Goal: Information Seeking & Learning: Find specific fact

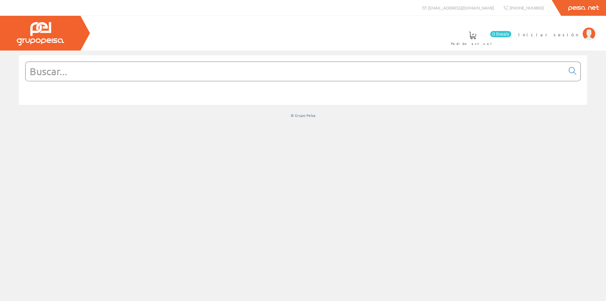
click at [460, 70] on input "text" at bounding box center [296, 71] width 540 height 19
paste input "79325002"
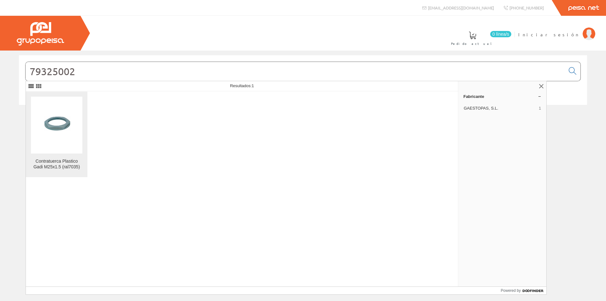
type input "79325002"
click at [43, 146] on img at bounding box center [56, 124] width 51 height 51
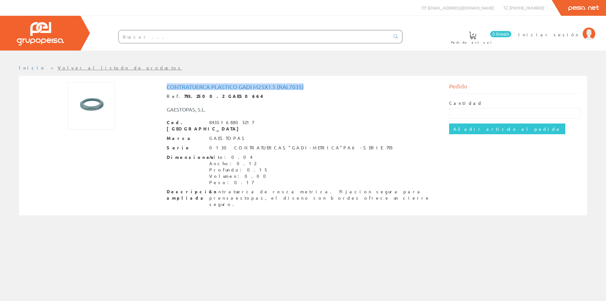
drag, startPoint x: 310, startPoint y: 87, endPoint x: 163, endPoint y: 80, distance: 148.0
click at [163, 80] on div "Contratuerca Plastico Gadi M25x1.5 (ral7035) Ref. 793.2500.2 GAES0664 GAESTOPAS…" at bounding box center [303, 145] width 556 height 131
copy h1 "Contratuerca Plastico Gadi M25x1.5 (ral7035)"
drag, startPoint x: 242, startPoint y: 122, endPoint x: 208, endPoint y: 124, distance: 34.2
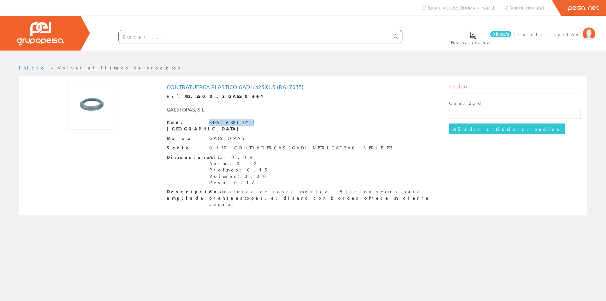
click at [208, 124] on div "Cod. [PERSON_NAME] 8435168803217" at bounding box center [303, 125] width 273 height 13
copy div "8435168803217"
click at [180, 44] on div at bounding box center [247, 36] width 309 height 21
click at [179, 39] on input "text" at bounding box center [254, 36] width 271 height 13
click at [248, 39] on input "text" at bounding box center [254, 36] width 271 height 13
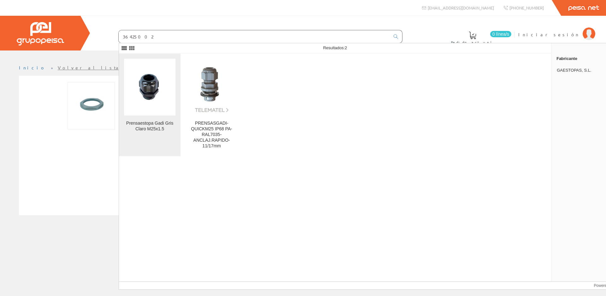
type input "36425002"
click at [163, 93] on img at bounding box center [149, 86] width 51 height 51
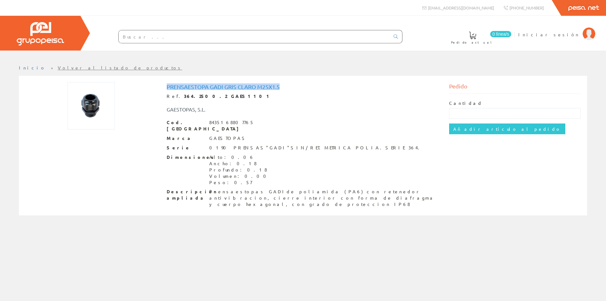
drag, startPoint x: 284, startPoint y: 87, endPoint x: 167, endPoint y: 86, distance: 117.2
click at [144, 82] on div "Prensaestopa Gadi Gris Claro M25x1.5 Ref. 364.2500.2 GAES1101 GAESTOPAS, S.L. C…" at bounding box center [303, 146] width 565 height 129
copy div "Prensaestopa Gadi Gris Claro M25x1.5"
